Goal: Navigation & Orientation: Find specific page/section

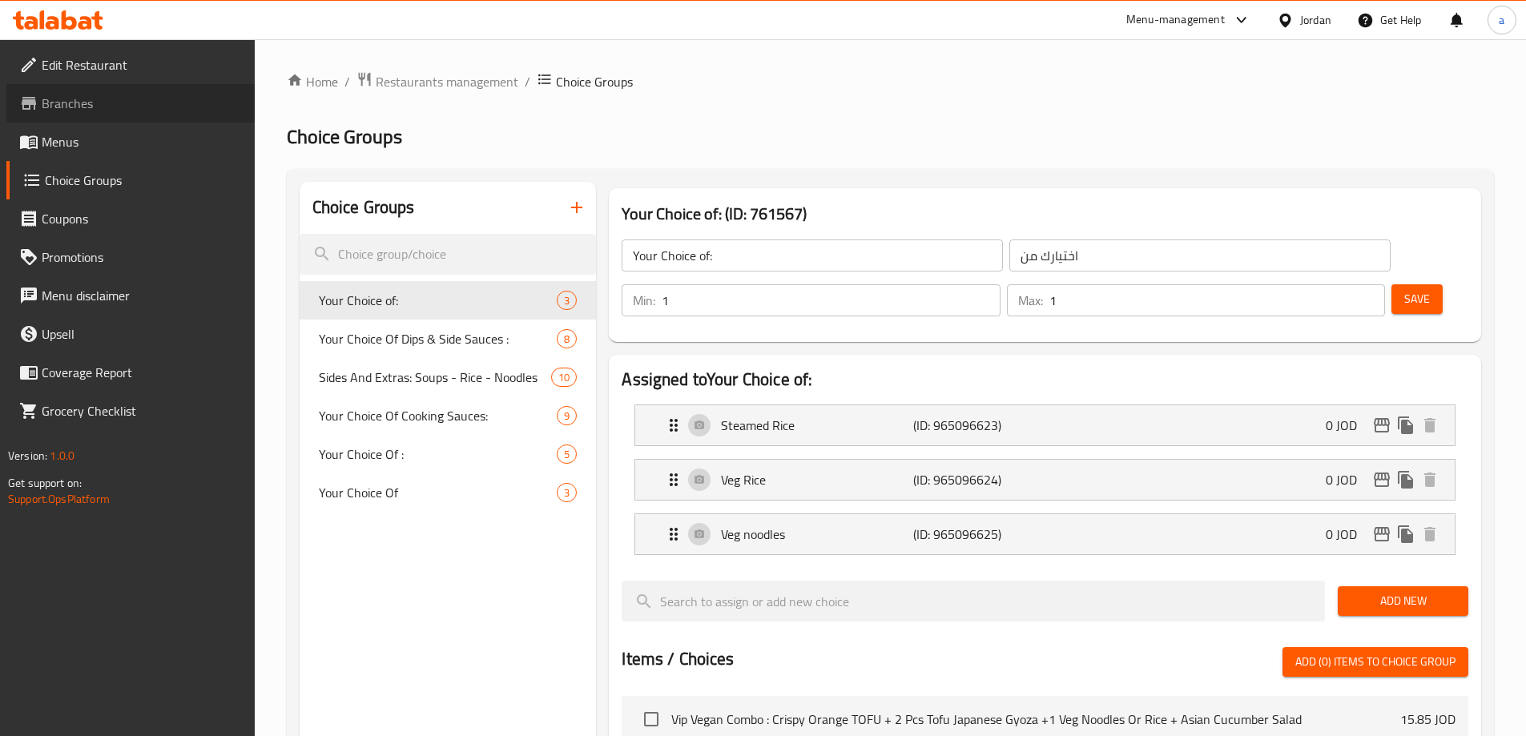
click at [99, 105] on span "Branches" at bounding box center [142, 103] width 200 height 19
click at [431, 87] on span "Restaurants management" at bounding box center [447, 81] width 143 height 19
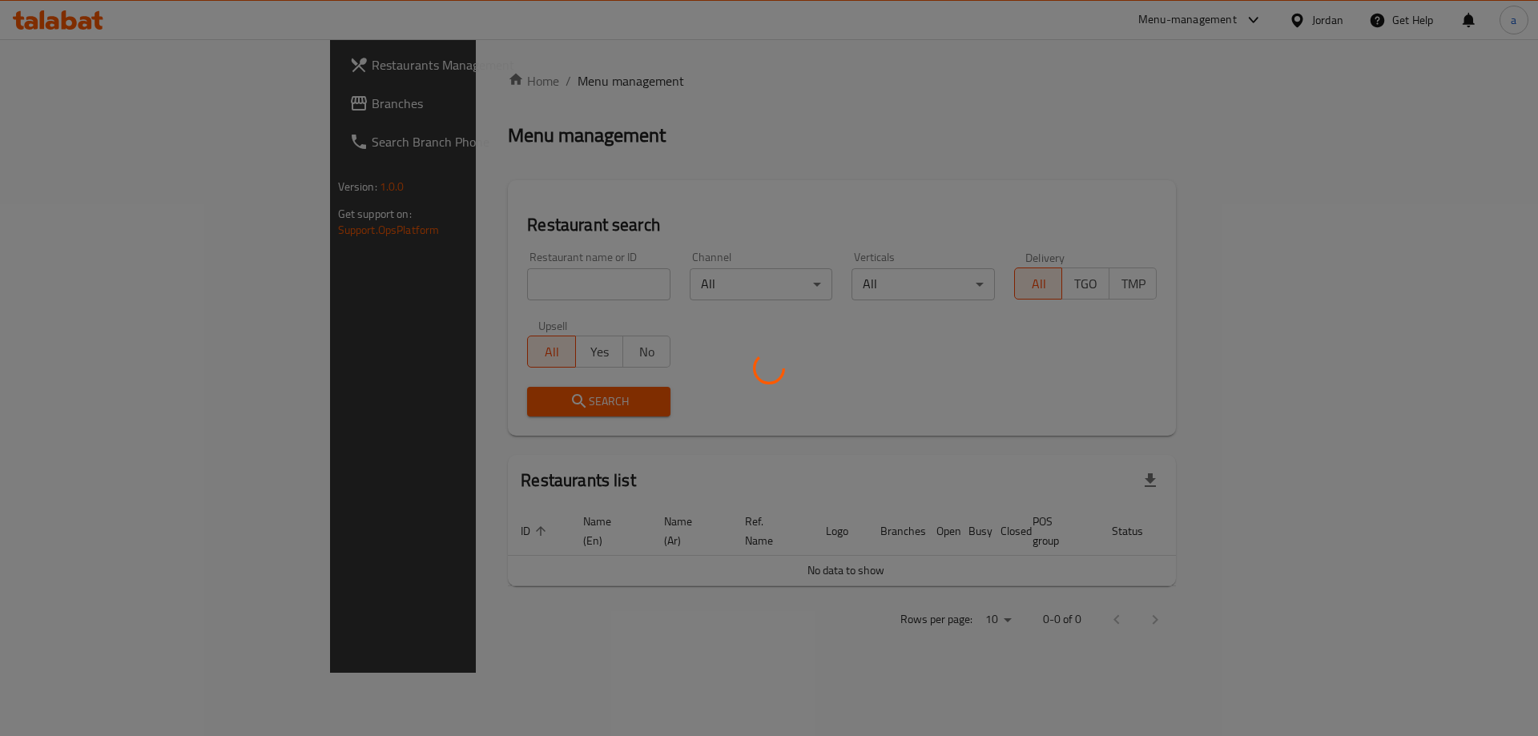
click at [65, 103] on div at bounding box center [769, 368] width 1538 height 736
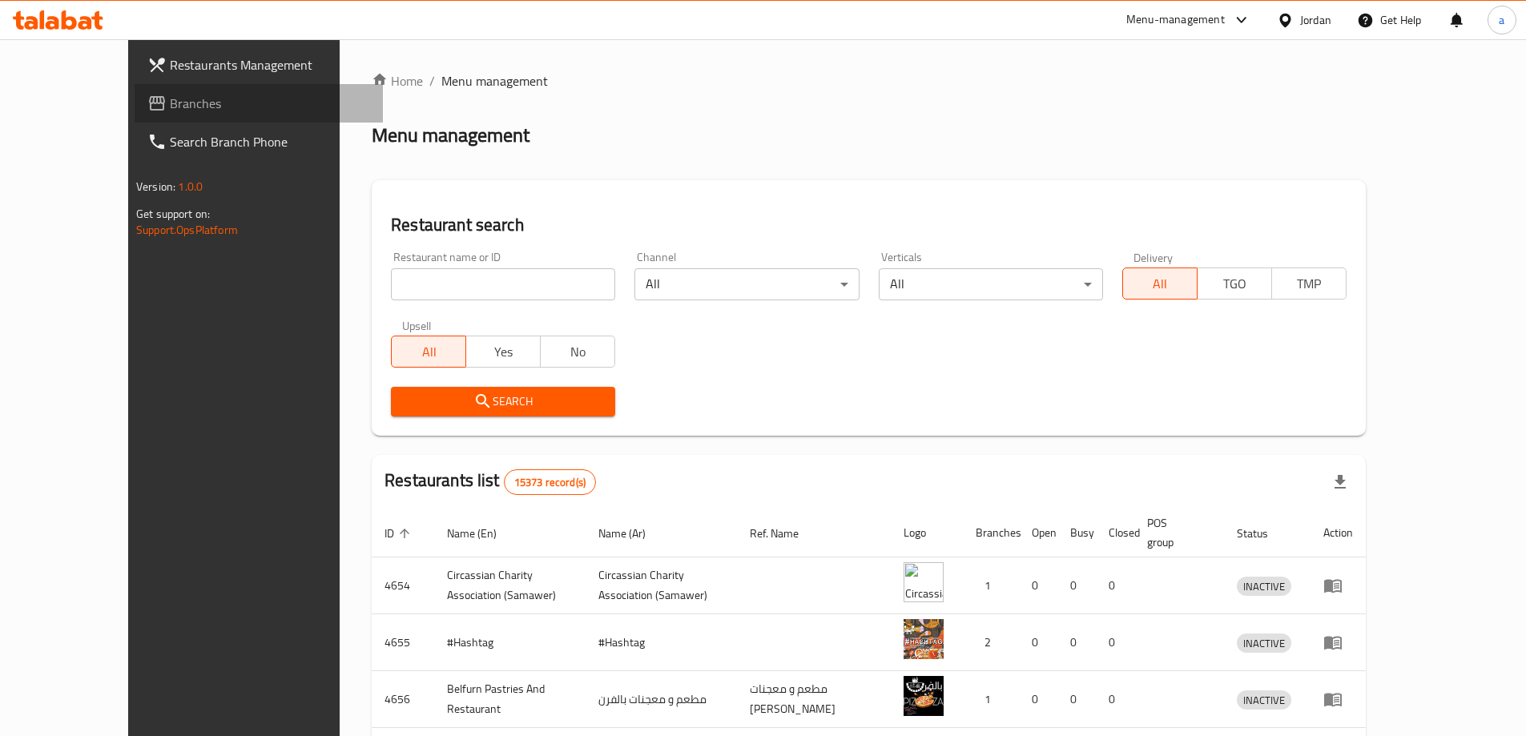
click at [170, 103] on span "Branches" at bounding box center [270, 103] width 200 height 19
